Goal: Go to known website: Go to known website

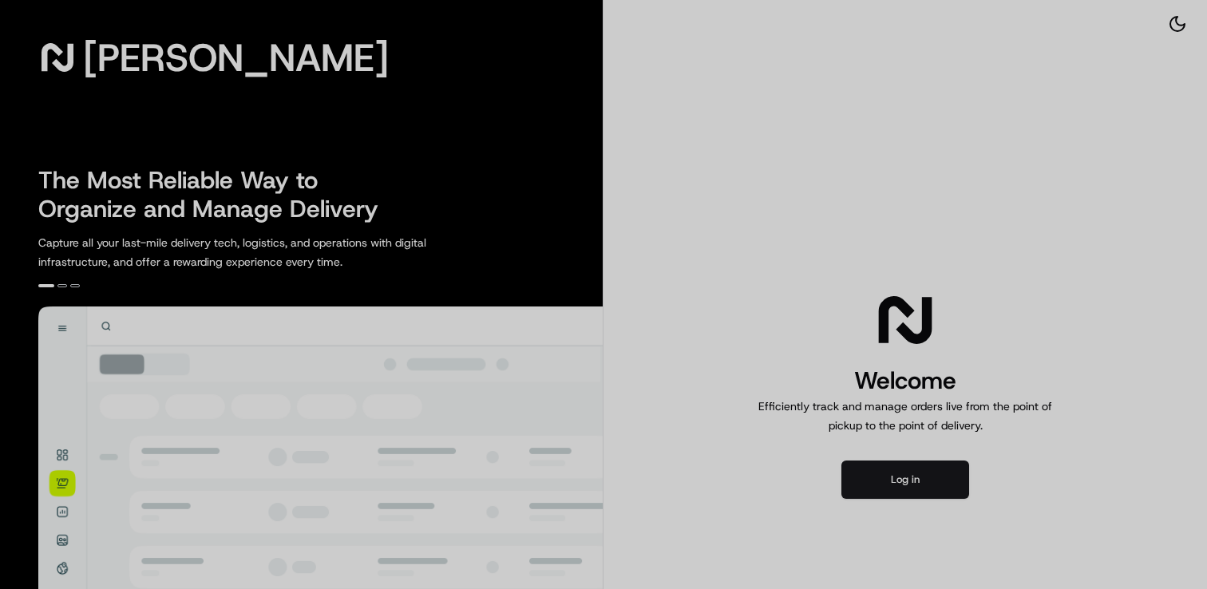
click at [900, 487] on div at bounding box center [603, 294] width 1207 height 589
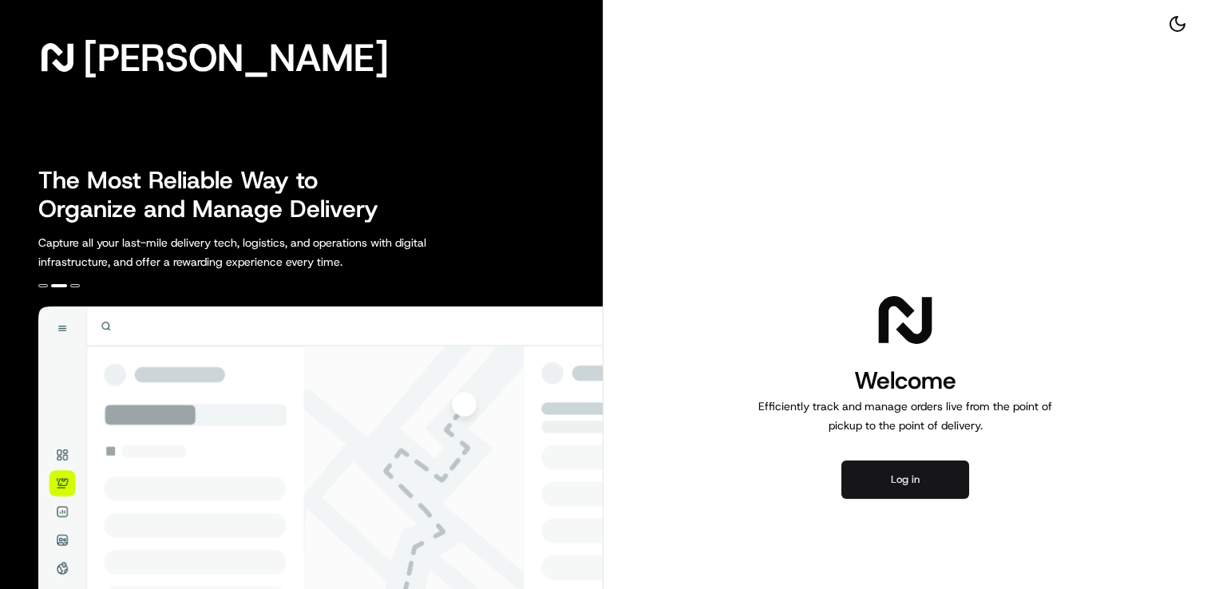
click at [946, 466] on button "Log in" at bounding box center [905, 480] width 128 height 38
